Goal: Use online tool/utility: Utilize a website feature to perform a specific function

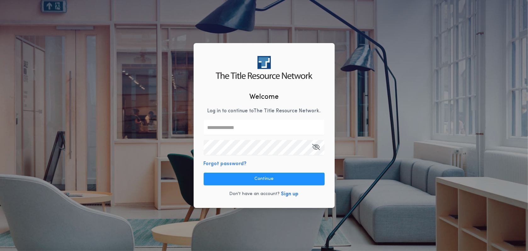
type input "**********"
click at [259, 179] on button "Continue" at bounding box center [264, 179] width 121 height 13
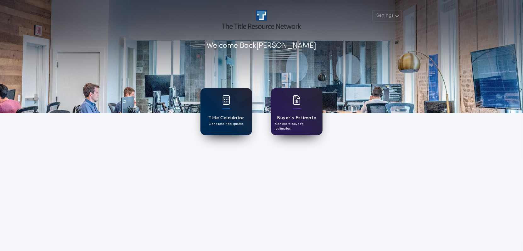
click at [227, 113] on div at bounding box center [226, 104] width 8 height 18
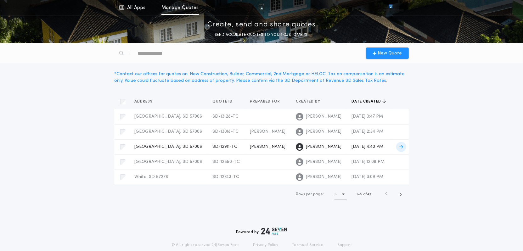
click at [156, 146] on span "[GEOGRAPHIC_DATA], SD 57006" at bounding box center [168, 146] width 68 height 5
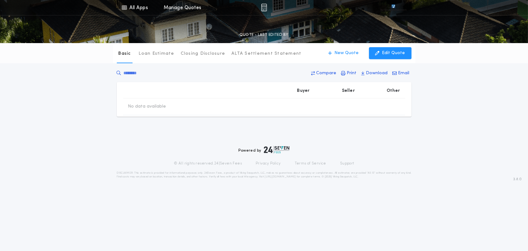
type input "********"
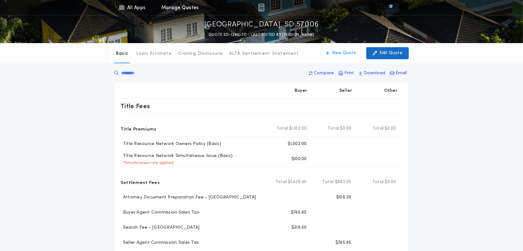
click at [389, 55] on p "Edit Quote" at bounding box center [390, 53] width 23 height 6
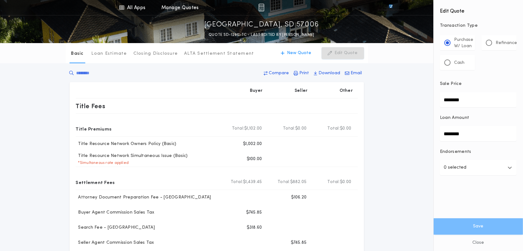
drag, startPoint x: 479, startPoint y: 101, endPoint x: 384, endPoint y: 97, distance: 95.4
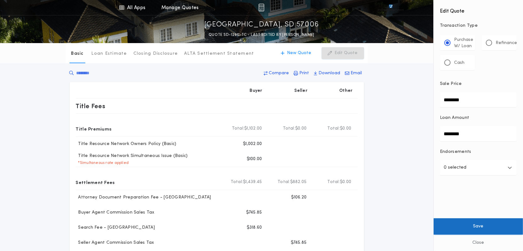
click at [486, 226] on button "Save" at bounding box center [477, 226] width 89 height 16
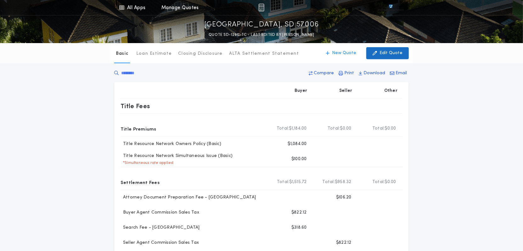
drag, startPoint x: 390, startPoint y: 53, endPoint x: 390, endPoint y: 58, distance: 4.1
click at [390, 53] on p "Edit Quote" at bounding box center [390, 53] width 23 height 6
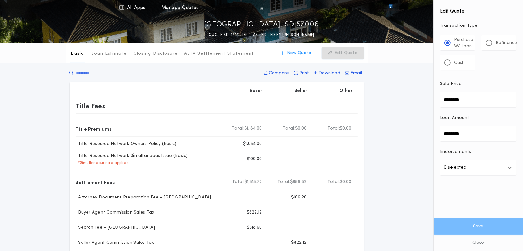
drag, startPoint x: 473, startPoint y: 100, endPoint x: 416, endPoint y: 98, distance: 56.6
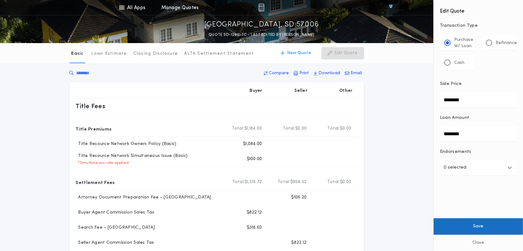
click at [479, 231] on button "Save" at bounding box center [477, 226] width 89 height 16
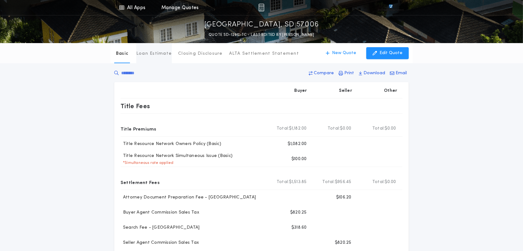
drag, startPoint x: 158, startPoint y: 55, endPoint x: 160, endPoint y: 62, distance: 7.4
click at [158, 55] on p "Loan Estimate" at bounding box center [154, 54] width 36 height 6
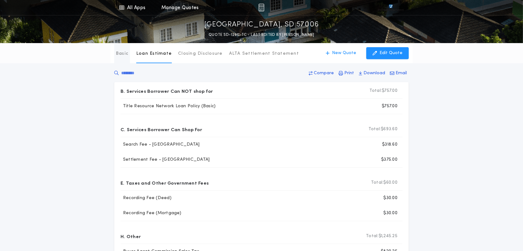
click at [122, 55] on p "Basic" at bounding box center [122, 54] width 13 height 6
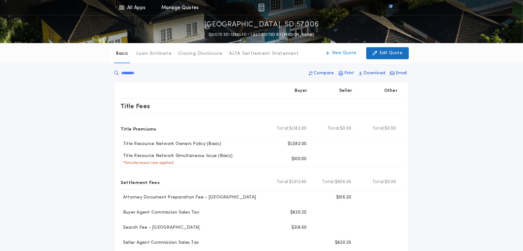
click at [394, 51] on p "Edit Quote" at bounding box center [390, 53] width 23 height 6
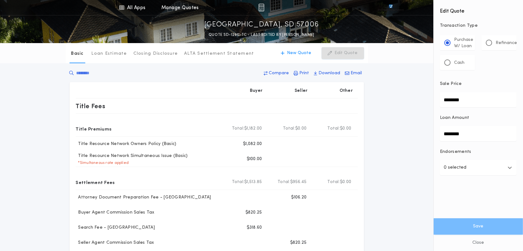
drag, startPoint x: 469, startPoint y: 100, endPoint x: 427, endPoint y: 98, distance: 42.5
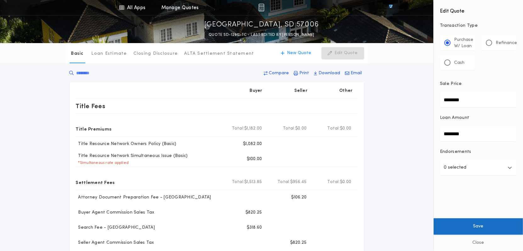
click at [490, 225] on button "Save" at bounding box center [477, 226] width 89 height 16
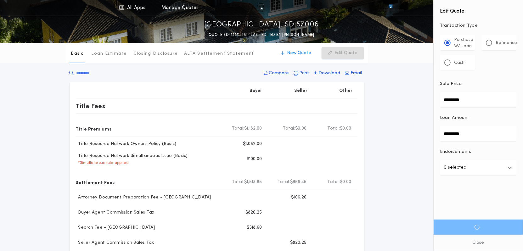
type input "********"
